Goal: Find specific page/section: Find specific page/section

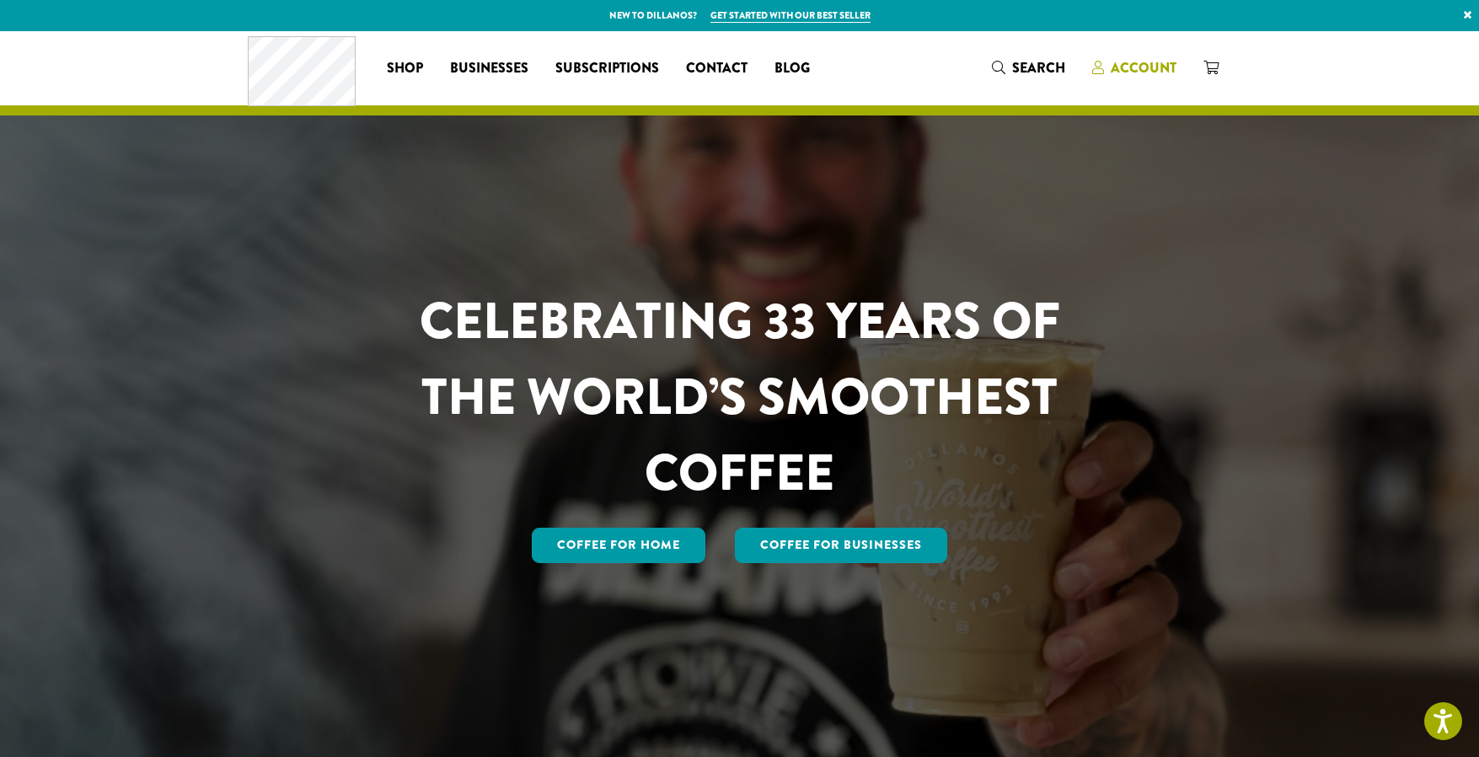
click at [1116, 68] on span "Account" at bounding box center [1144, 67] width 66 height 19
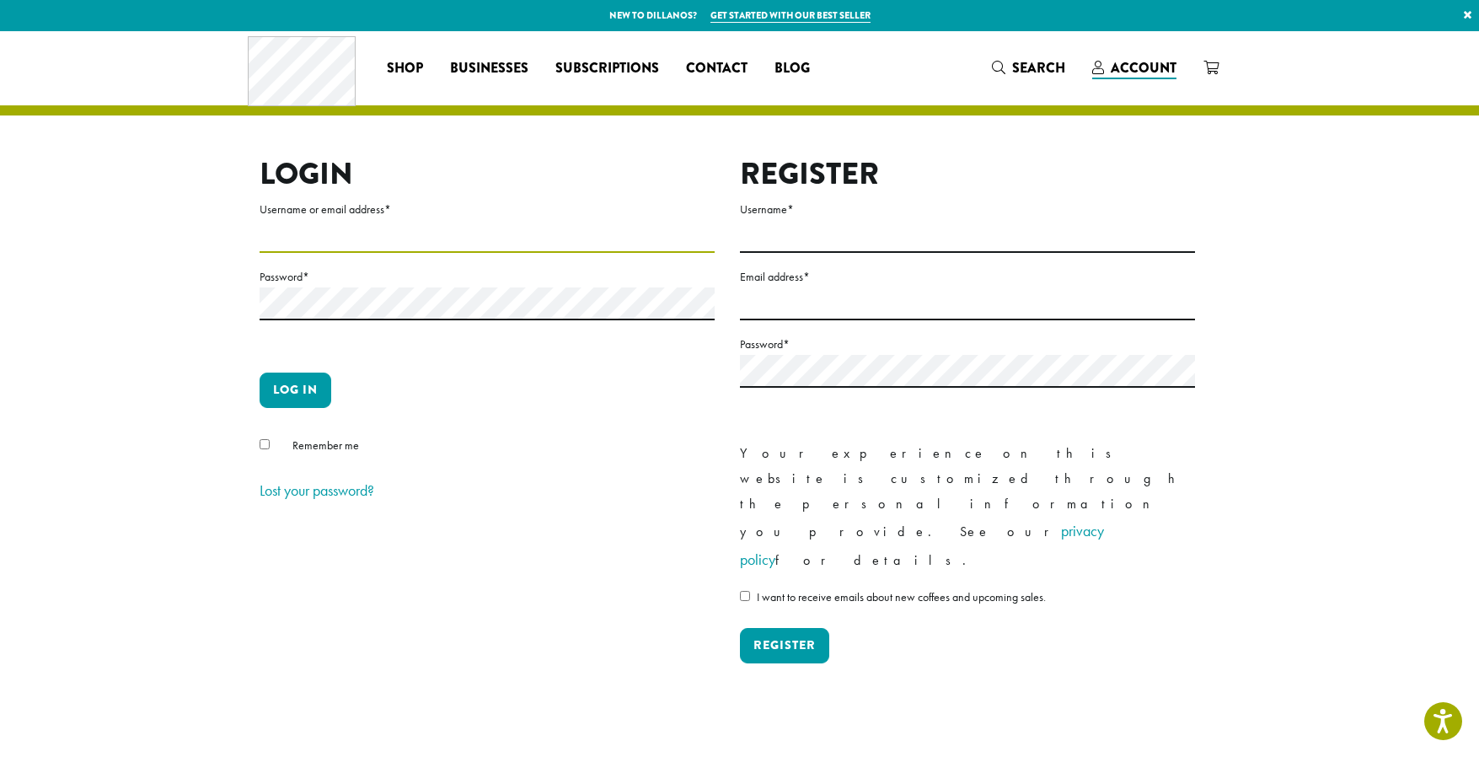
type input "**********"
click at [292, 390] on button "Log in" at bounding box center [296, 389] width 72 height 35
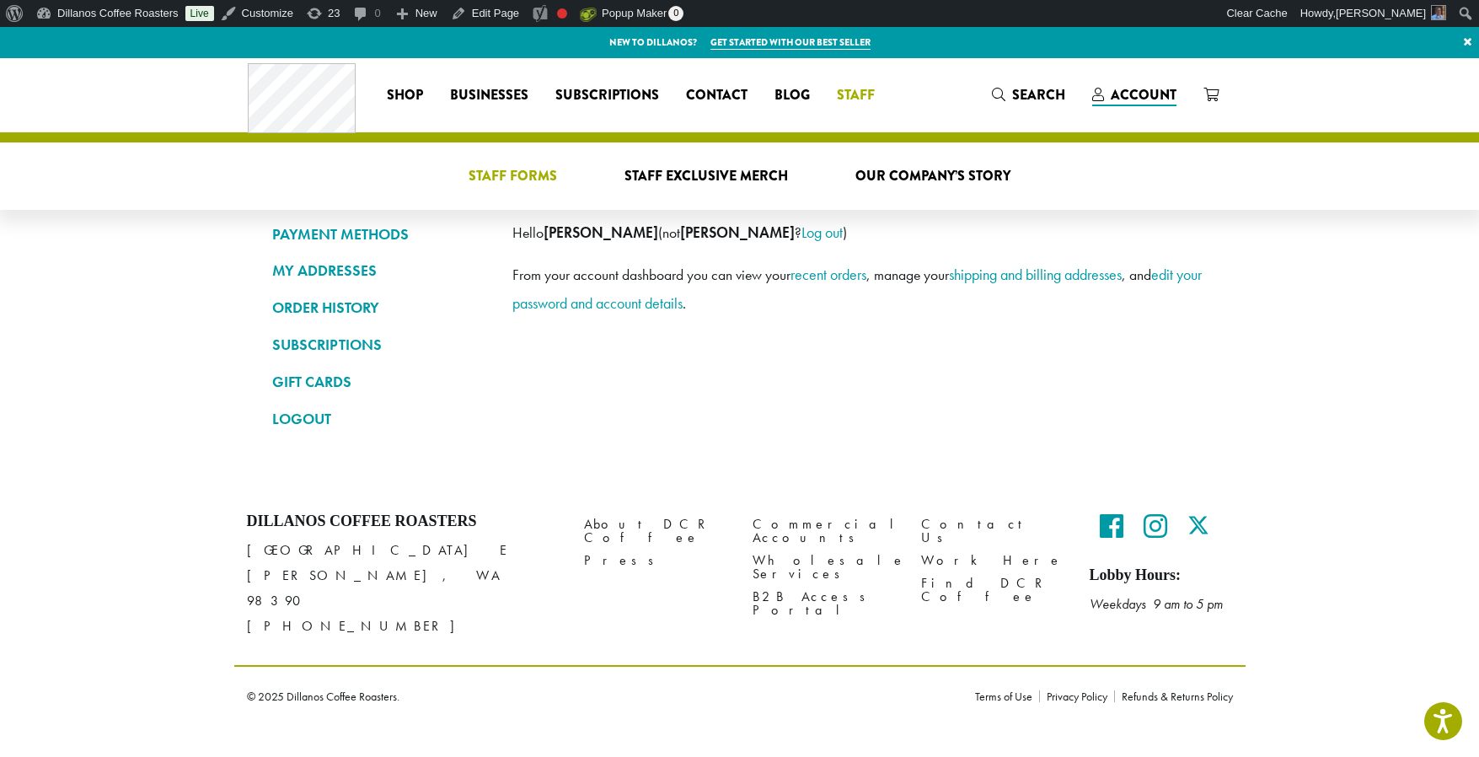
click at [521, 176] on span "Staff Forms" at bounding box center [512, 176] width 88 height 21
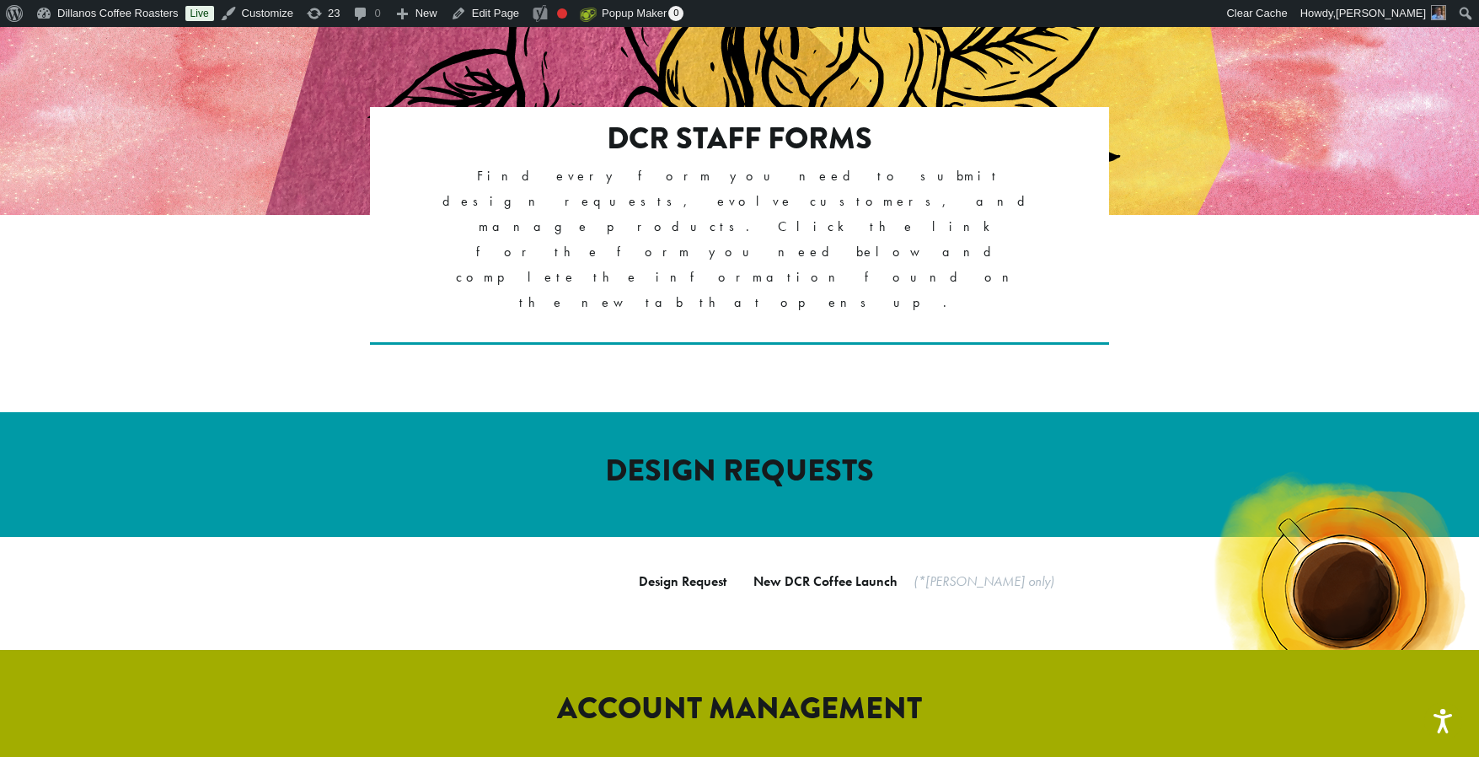
scroll to position [297, 0]
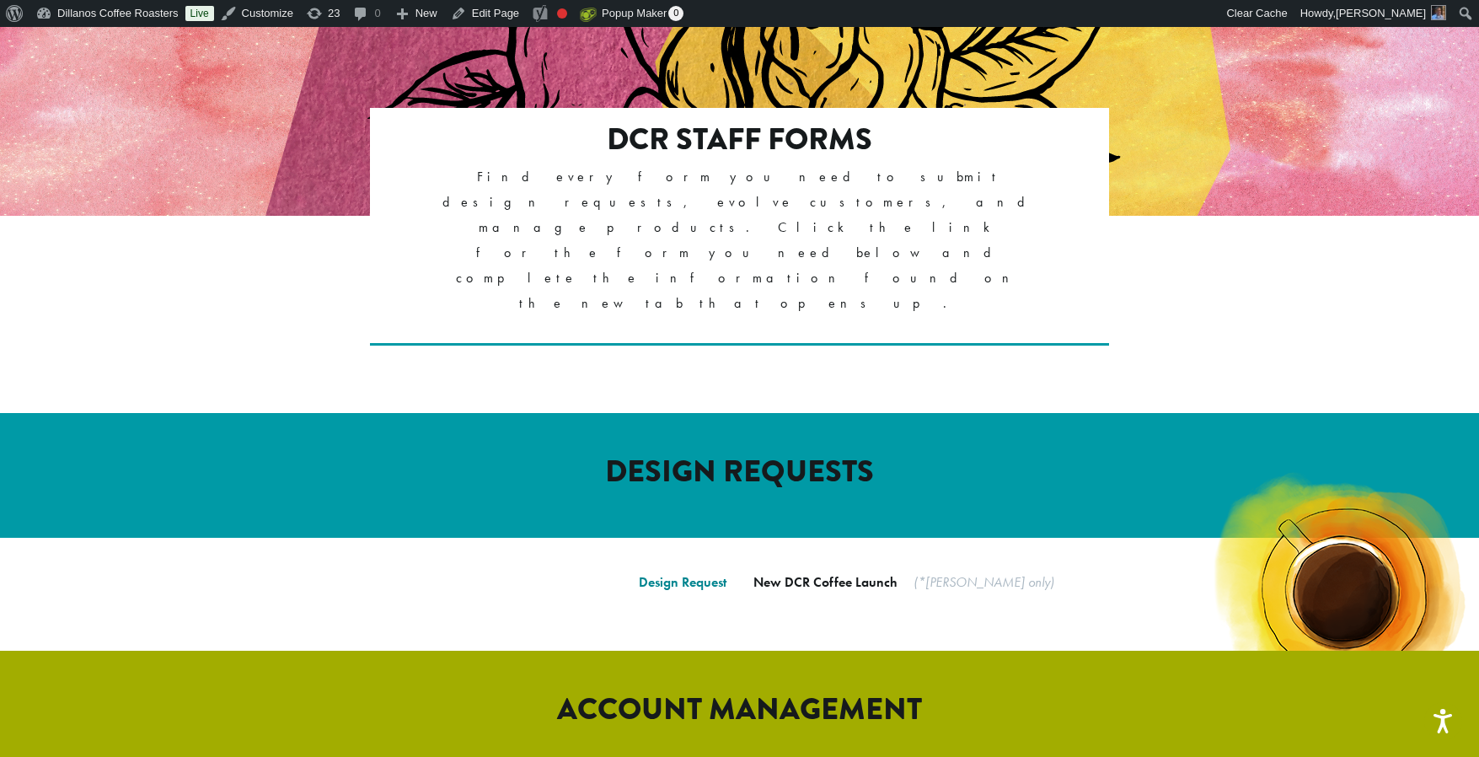
click at [676, 573] on link "Design Request" at bounding box center [683, 582] width 88 height 18
